Goal: Task Accomplishment & Management: Use online tool/utility

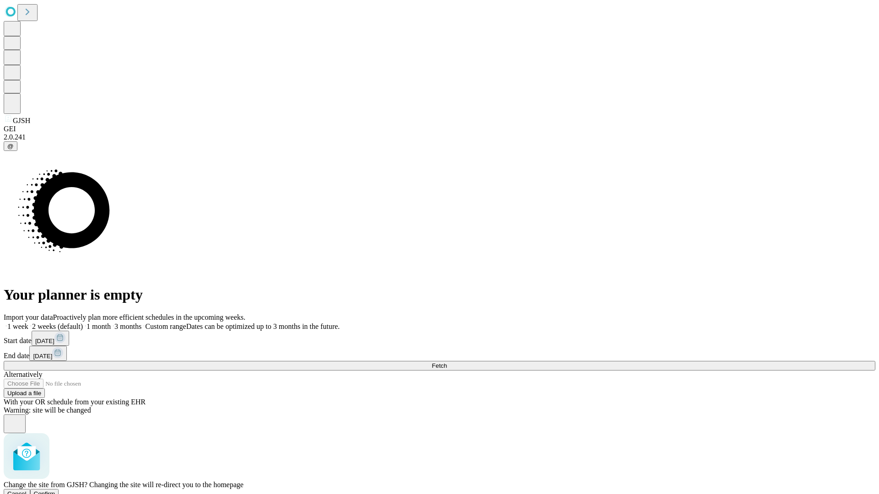
click at [55, 491] on span "Confirm" at bounding box center [45, 494] width 22 height 7
click at [111, 323] on label "1 month" at bounding box center [97, 327] width 28 height 8
click at [447, 362] on span "Fetch" at bounding box center [439, 365] width 15 height 7
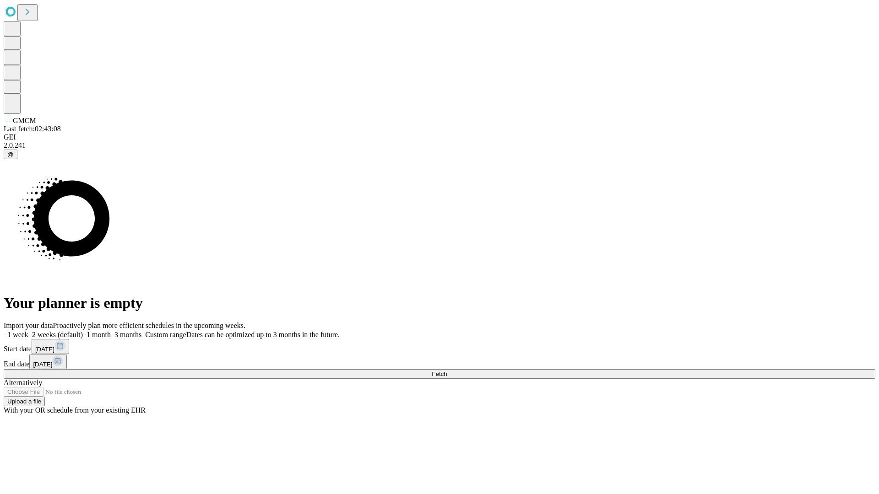
click at [111, 331] on label "1 month" at bounding box center [97, 335] width 28 height 8
click at [447, 371] on span "Fetch" at bounding box center [439, 374] width 15 height 7
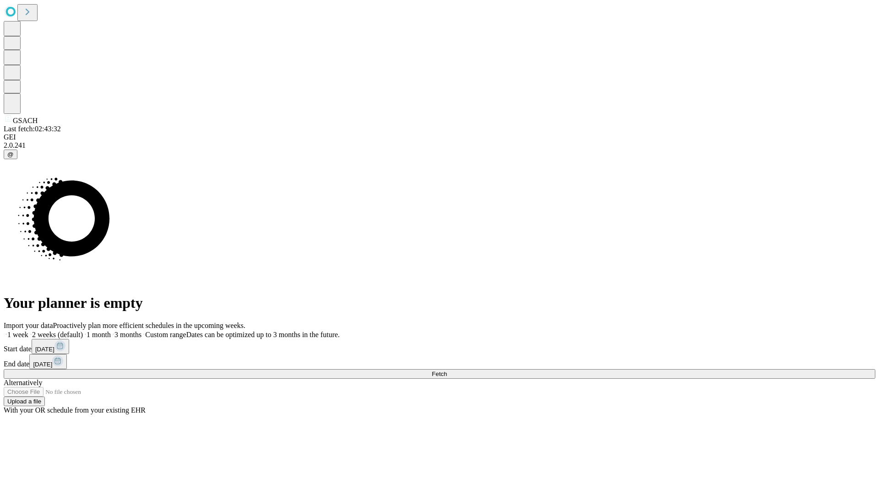
click at [111, 331] on label "1 month" at bounding box center [97, 335] width 28 height 8
click at [447, 371] on span "Fetch" at bounding box center [439, 374] width 15 height 7
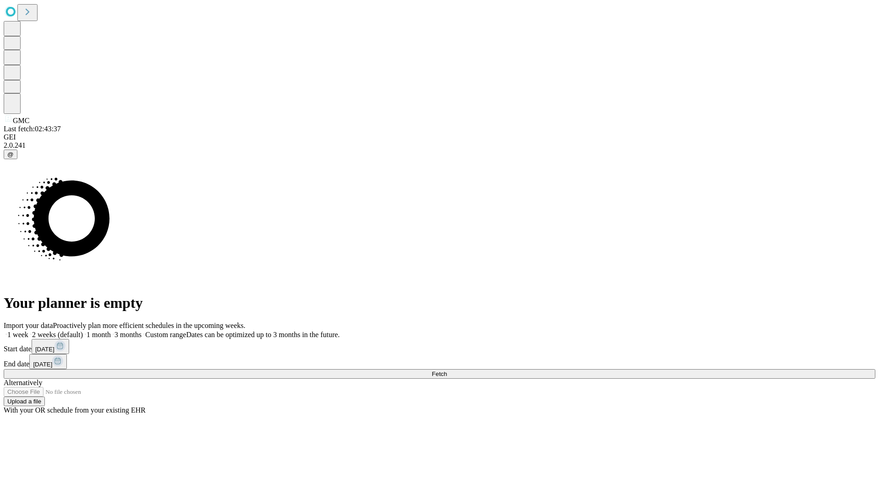
click at [111, 331] on label "1 month" at bounding box center [97, 335] width 28 height 8
click at [447, 371] on span "Fetch" at bounding box center [439, 374] width 15 height 7
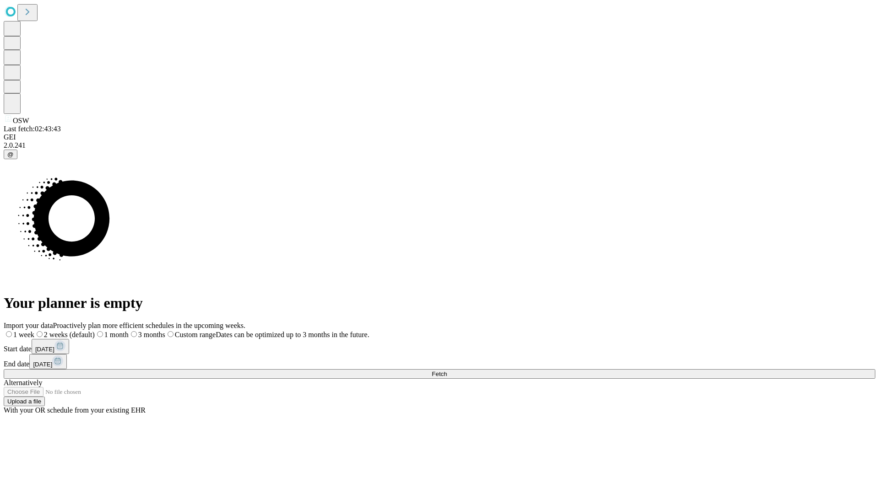
click at [129, 331] on label "1 month" at bounding box center [112, 335] width 34 height 8
click at [447, 371] on span "Fetch" at bounding box center [439, 374] width 15 height 7
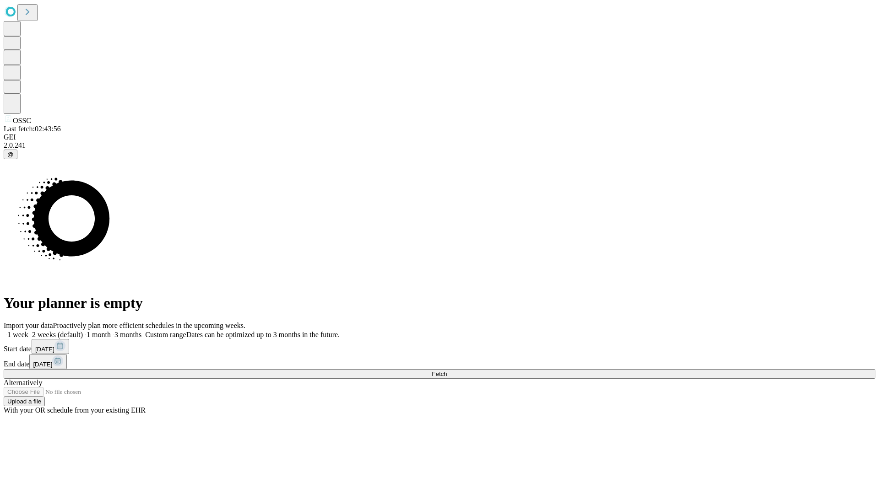
click at [111, 331] on label "1 month" at bounding box center [97, 335] width 28 height 8
click at [447, 371] on span "Fetch" at bounding box center [439, 374] width 15 height 7
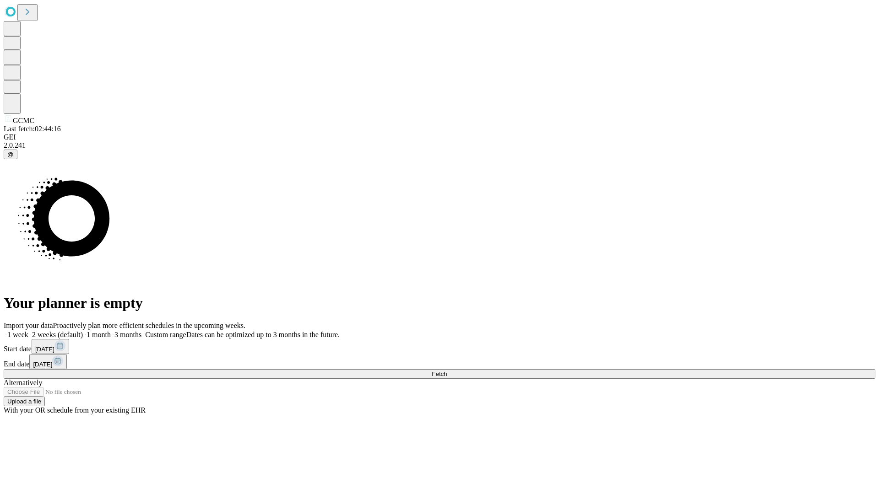
click at [111, 331] on label "1 month" at bounding box center [97, 335] width 28 height 8
click at [447, 371] on span "Fetch" at bounding box center [439, 374] width 15 height 7
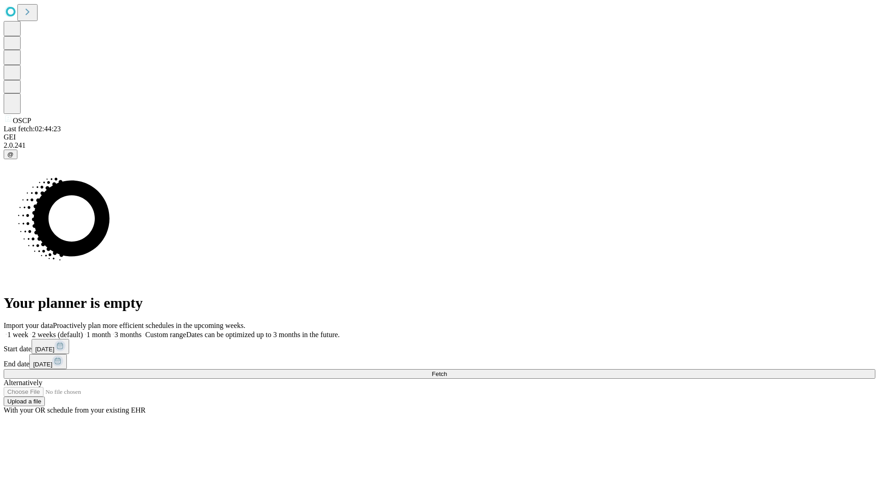
click at [111, 331] on label "1 month" at bounding box center [97, 335] width 28 height 8
click at [447, 371] on span "Fetch" at bounding box center [439, 374] width 15 height 7
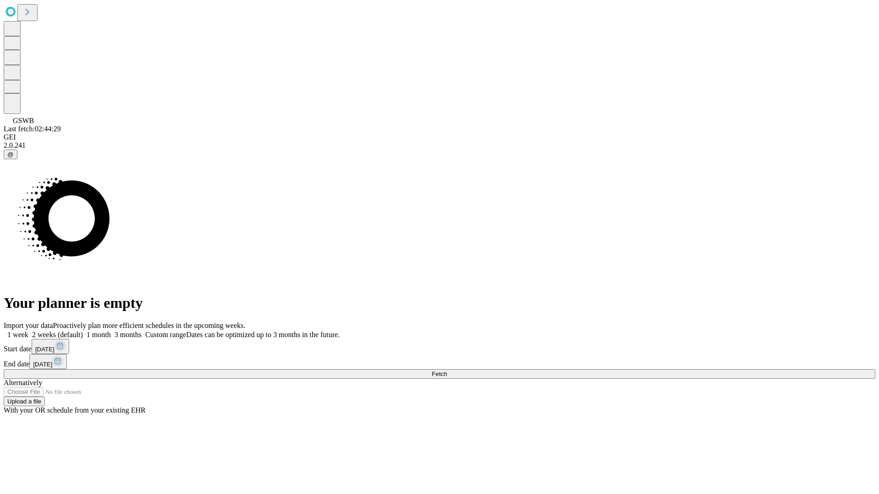
click at [111, 331] on label "1 month" at bounding box center [97, 335] width 28 height 8
click at [447, 371] on span "Fetch" at bounding box center [439, 374] width 15 height 7
